Goal: Task Accomplishment & Management: Manage account settings

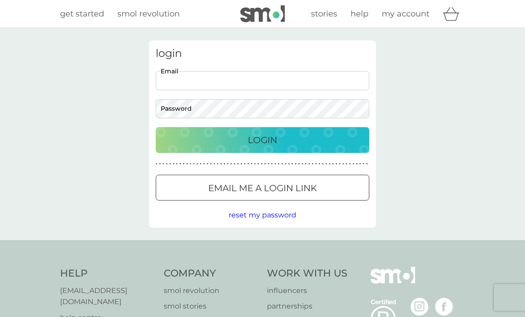
type input "[EMAIL_ADDRESS][DOMAIN_NAME]"
click at [263, 140] on button "Login" at bounding box center [263, 140] width 214 height 26
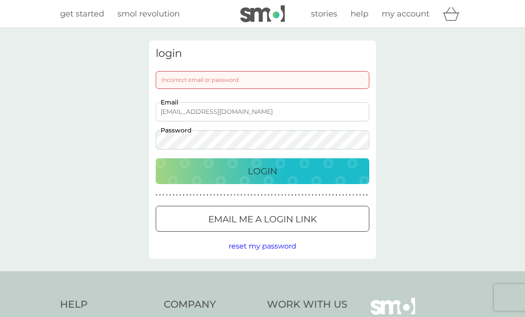
click at [291, 217] on p "Email me a login link" at bounding box center [262, 219] width 109 height 14
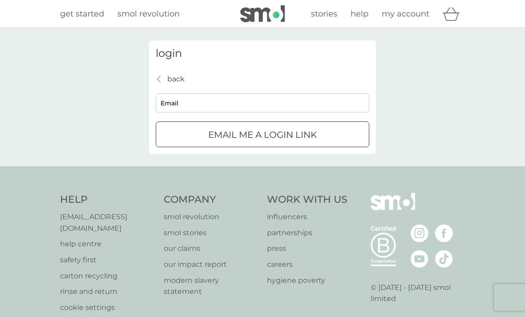
click at [258, 93] on input "Email" at bounding box center [263, 102] width 214 height 19
type input "[EMAIL_ADDRESS][DOMAIN_NAME]"
click at [291, 130] on p "Email me a login link" at bounding box center [262, 135] width 109 height 14
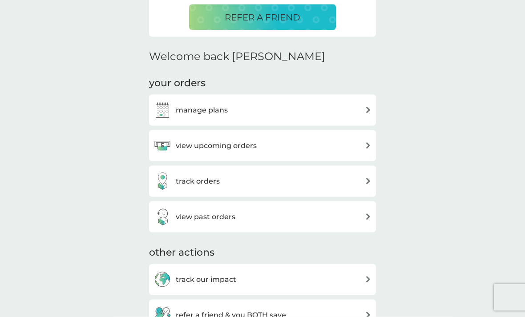
scroll to position [225, 0]
click at [369, 111] on img at bounding box center [368, 109] width 7 height 7
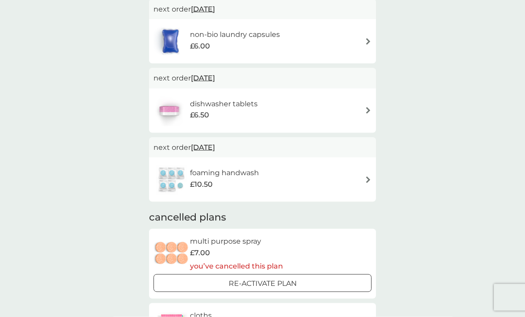
scroll to position [87, 0]
click at [366, 179] on img at bounding box center [368, 179] width 7 height 7
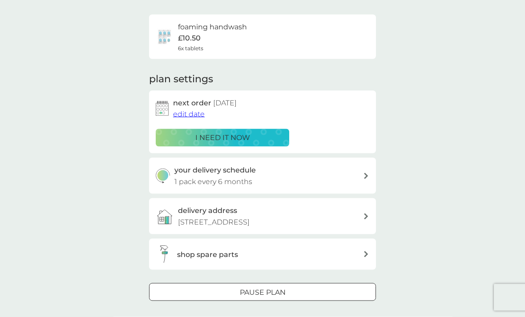
scroll to position [60, 0]
click at [264, 317] on span "cancel plan" at bounding box center [263, 320] width 41 height 8
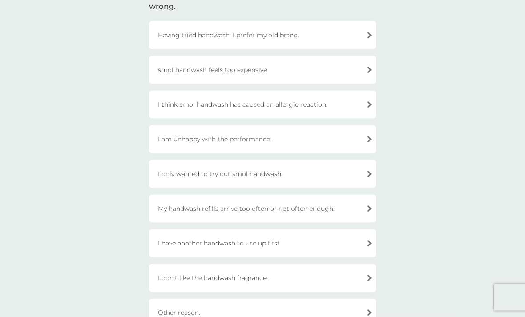
scroll to position [85, 0]
click at [369, 143] on div "I am unhappy with the performance." at bounding box center [262, 139] width 227 height 28
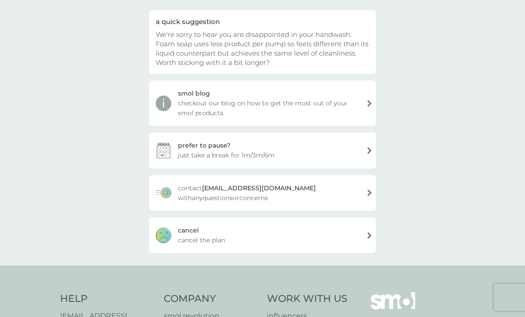
click at [371, 233] on div "cancel cancel the plan" at bounding box center [262, 236] width 227 height 36
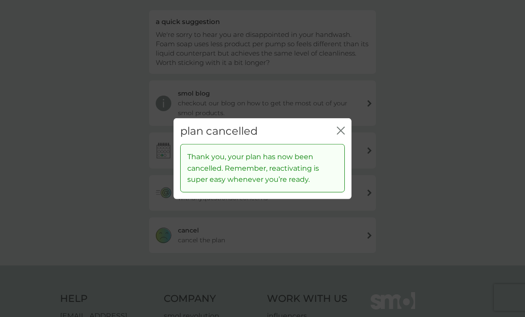
click at [343, 134] on icon "close" at bounding box center [341, 130] width 8 height 8
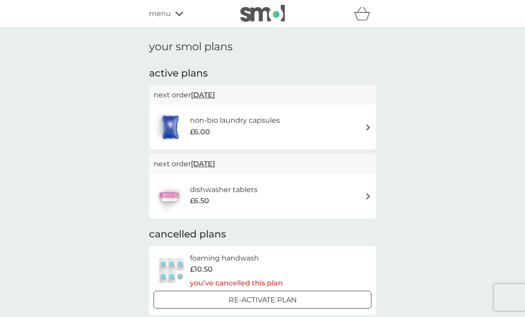
click at [359, 129] on div "non-bio laundry capsules £6.00" at bounding box center [263, 127] width 218 height 31
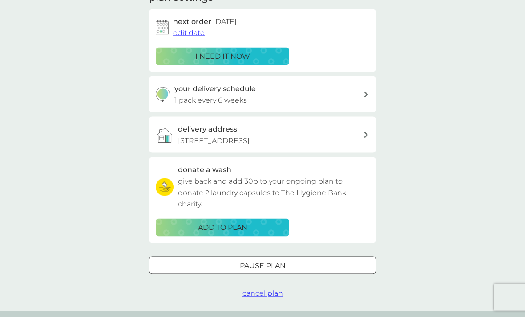
scroll to position [142, 0]
click at [277, 263] on div at bounding box center [263, 265] width 32 height 9
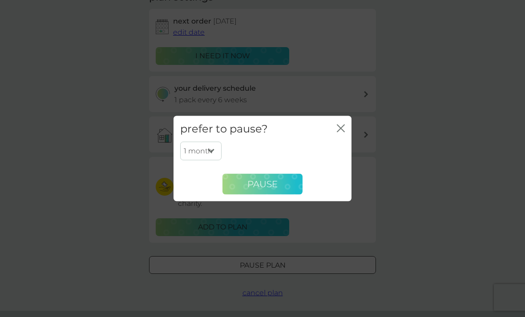
click at [275, 190] on span "Pause" at bounding box center [263, 184] width 30 height 11
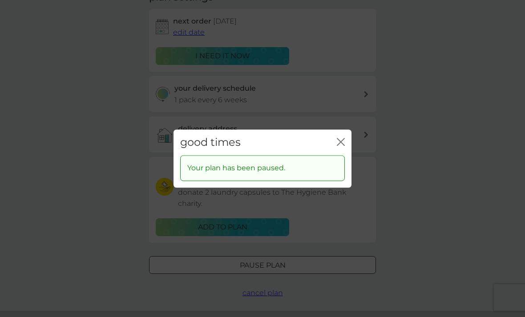
click at [343, 146] on icon "close" at bounding box center [341, 142] width 8 height 8
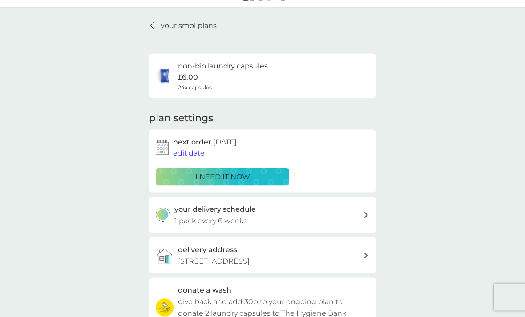
scroll to position [0, 0]
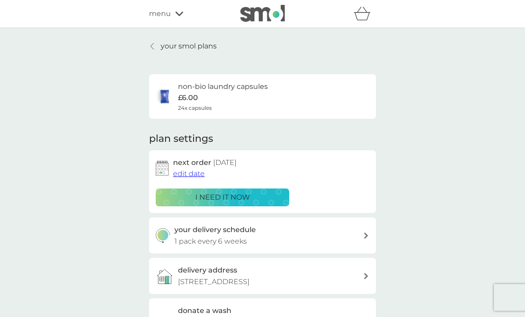
click at [153, 49] on icon at bounding box center [152, 46] width 4 height 7
